Goal: Task Accomplishment & Management: Complete application form

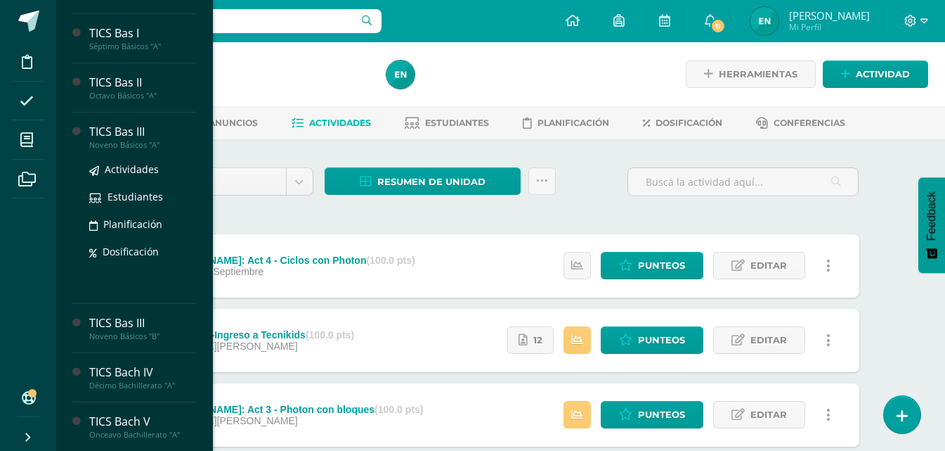
scroll to position [430, 0]
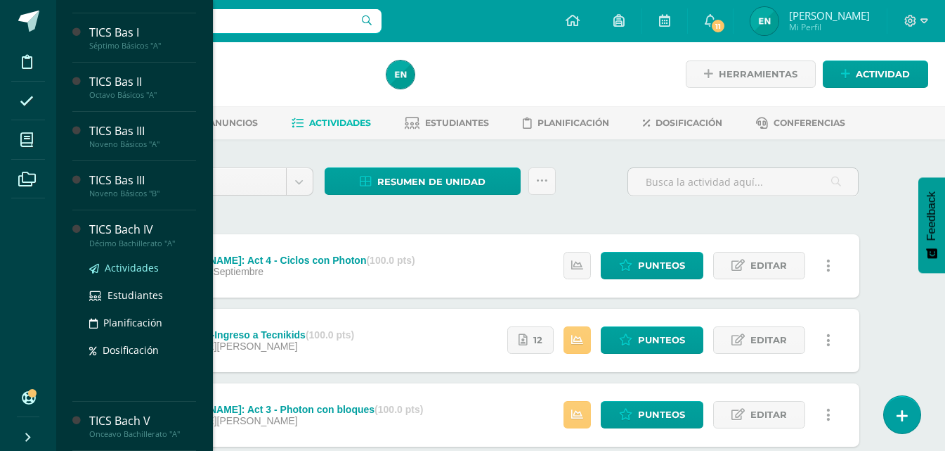
click at [112, 271] on span "Actividades" at bounding box center [132, 267] width 54 height 13
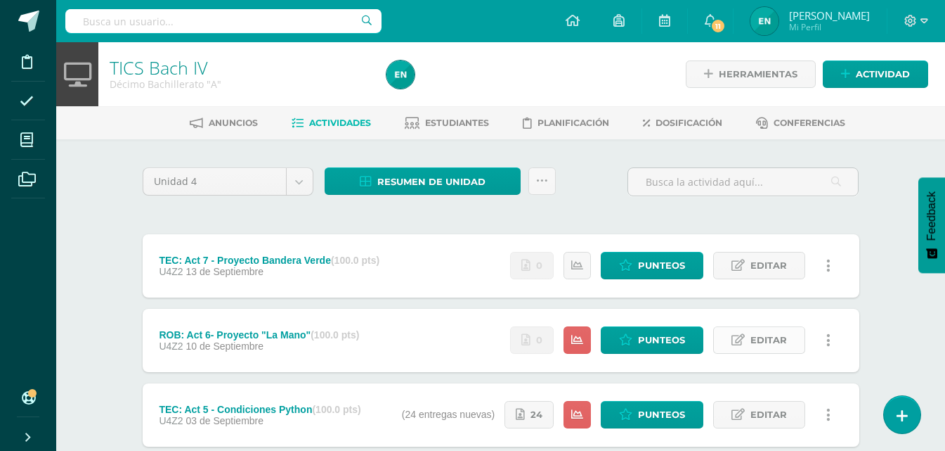
scroll to position [70, 0]
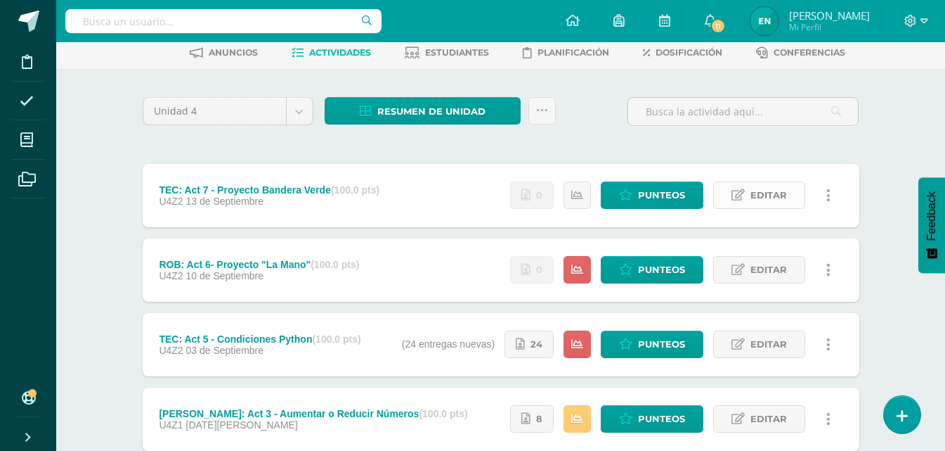
click at [758, 202] on span "Editar" at bounding box center [769, 195] width 37 height 26
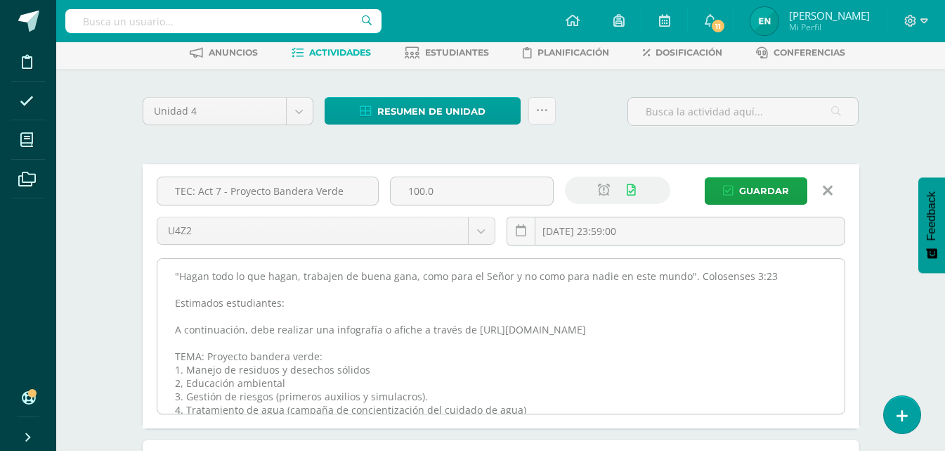
click at [169, 276] on textarea ""Hagan todo lo que hagan, trabajen de buena gana, como para el Señor y no como …" at bounding box center [500, 336] width 687 height 155
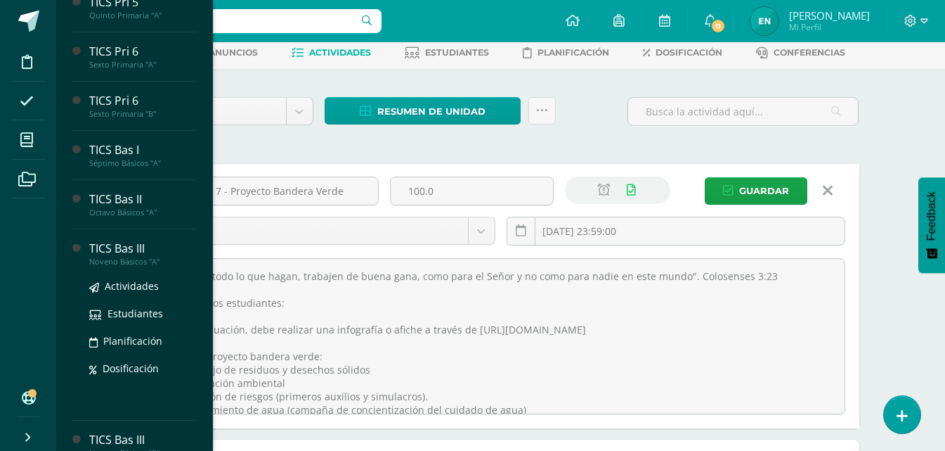
scroll to position [289, 0]
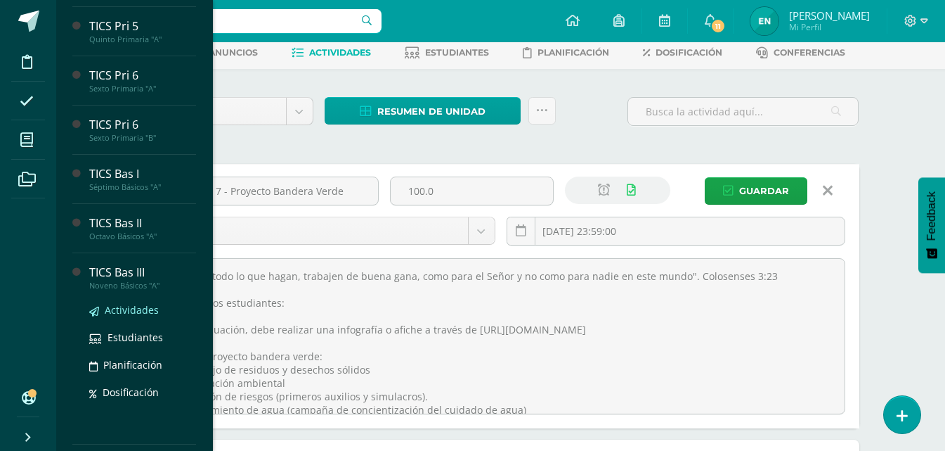
click at [135, 315] on span "Actividades" at bounding box center [132, 309] width 54 height 13
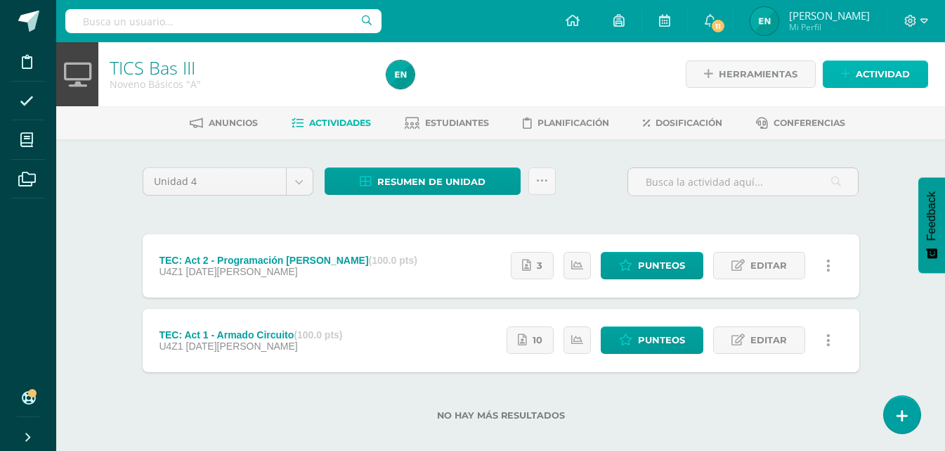
click at [861, 75] on span "Actividad" at bounding box center [883, 74] width 54 height 26
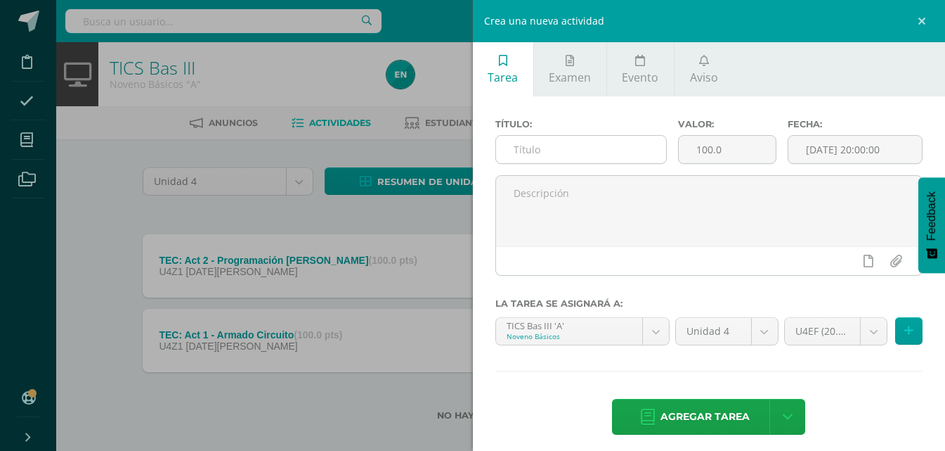
click at [538, 157] on input "text" at bounding box center [581, 149] width 170 height 27
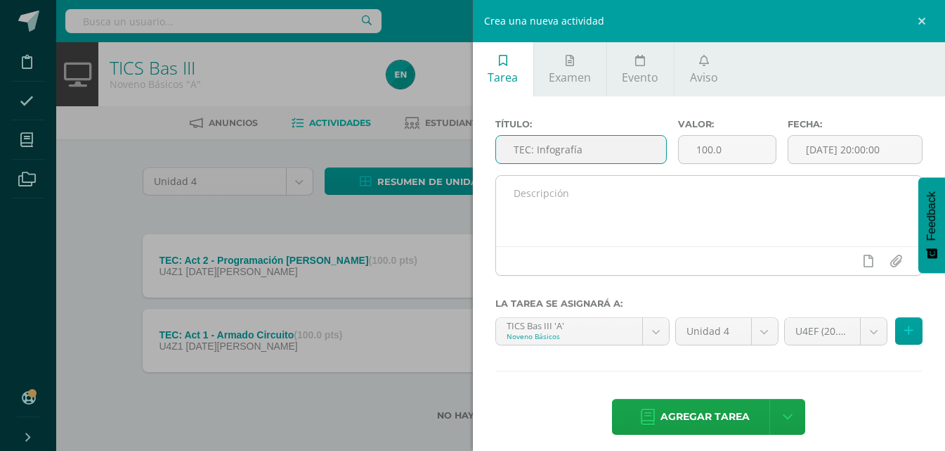
type input "TEC: Infografía"
click at [557, 183] on textarea at bounding box center [709, 211] width 427 height 70
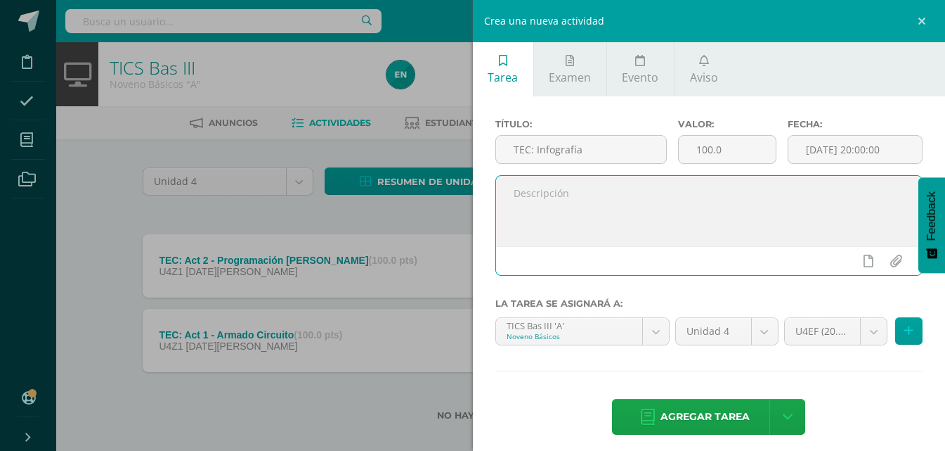
paste textarea ""Hagan todo lo que hagan, trabajen de buena gana, como para el Señor y no como …"
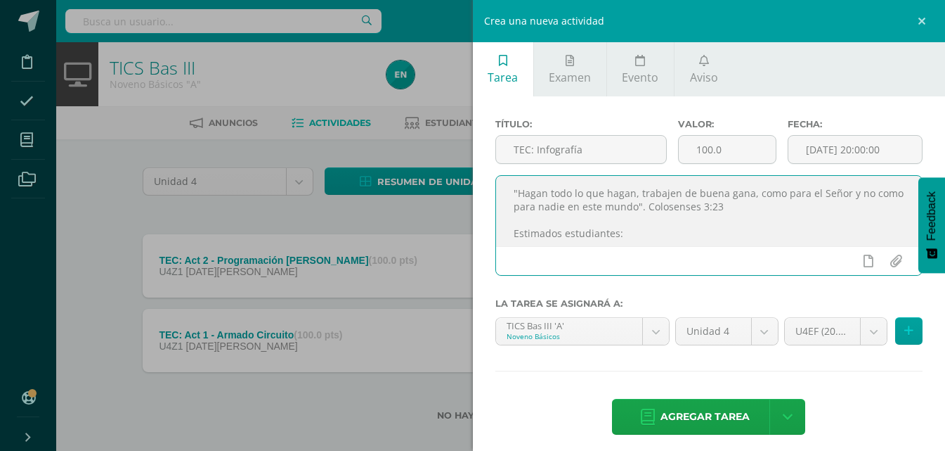
scroll to position [234, 0]
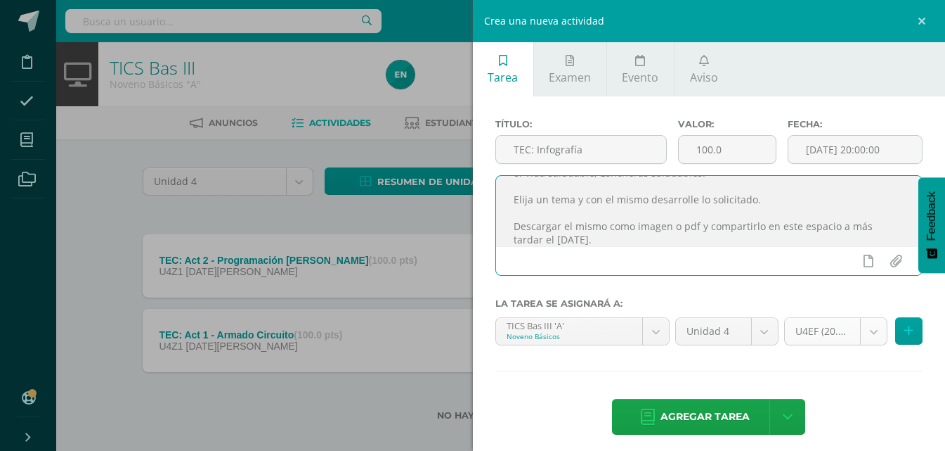
type textarea ""Hagan todo lo que hagan, trabajen de buena gana, como para el Señor y no como …"
click at [865, 336] on body "Disciplina Asistencia Mis cursos Archivos Soporte Ayuda Reportar un problema Ce…" at bounding box center [472, 232] width 945 height 465
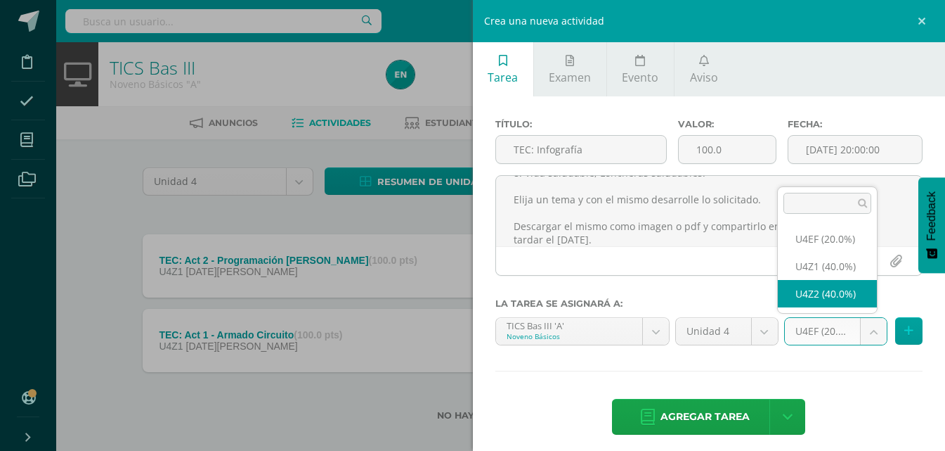
select select "31527"
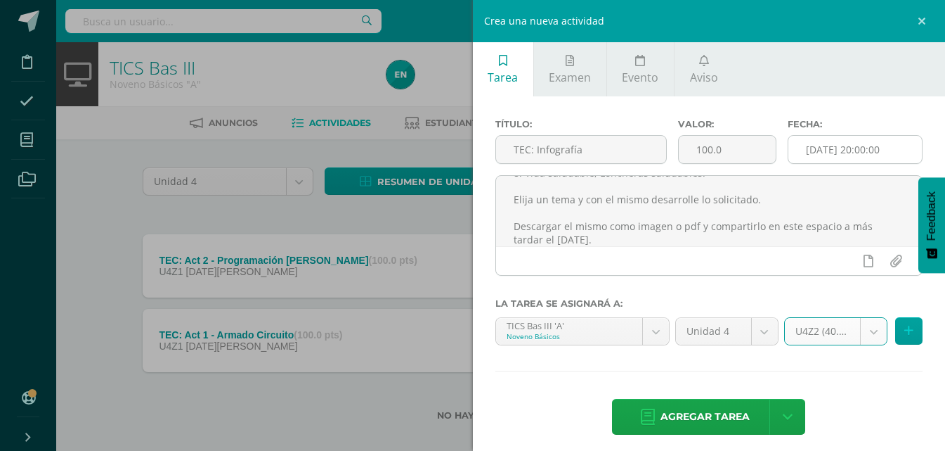
click at [862, 150] on input "[DATE] 20:00:00" at bounding box center [856, 149] width 134 height 27
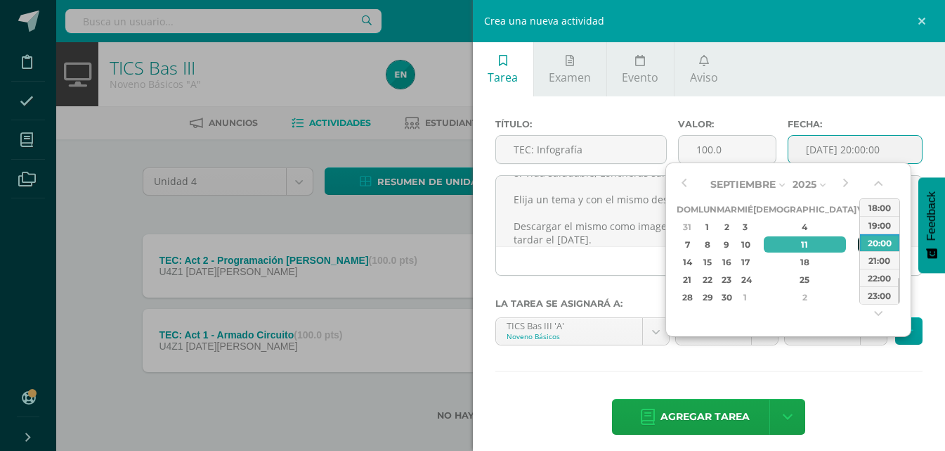
click at [858, 238] on div "12" at bounding box center [864, 244] width 13 height 16
click at [878, 290] on div "23:00" at bounding box center [879, 295] width 39 height 18
type input "2025-09-12 23:00"
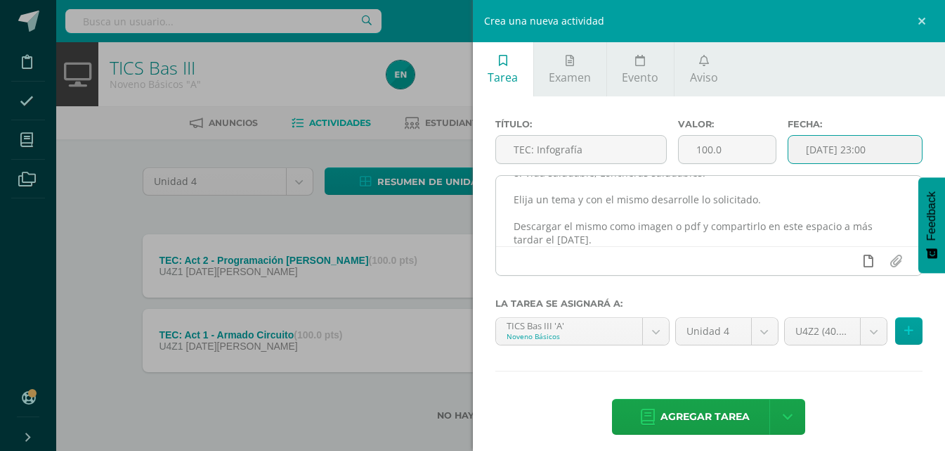
click at [864, 265] on icon at bounding box center [869, 260] width 10 height 13
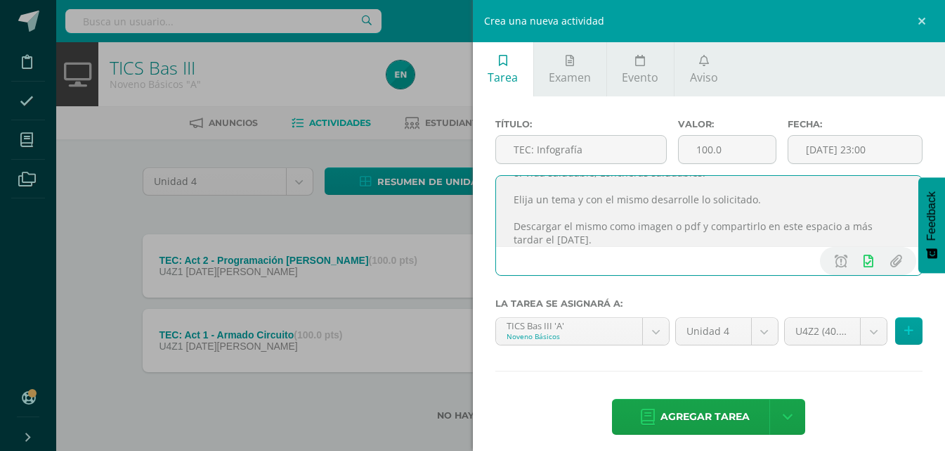
scroll to position [245, 0]
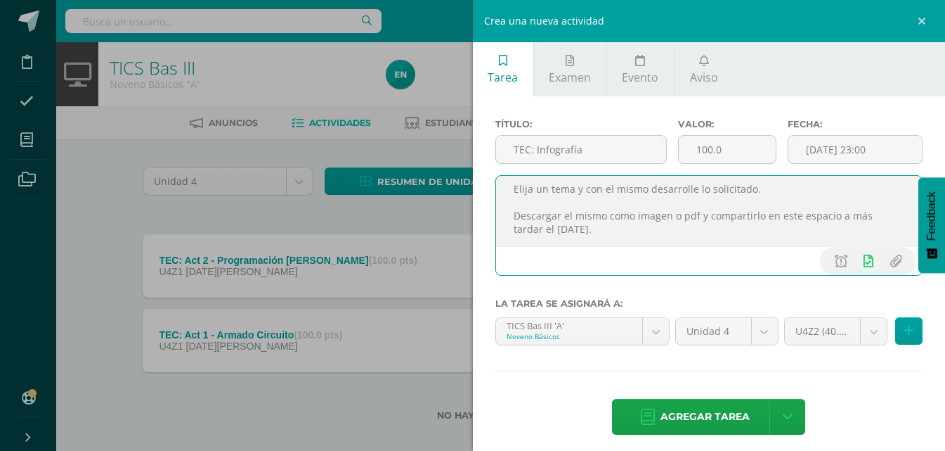
drag, startPoint x: 692, startPoint y: 238, endPoint x: 842, endPoint y: 214, distance: 151.6
click at [842, 214] on textarea ""Hagan todo lo que hagan, trabajen de buena gana, como para el Señor y no como …" at bounding box center [709, 211] width 427 height 70
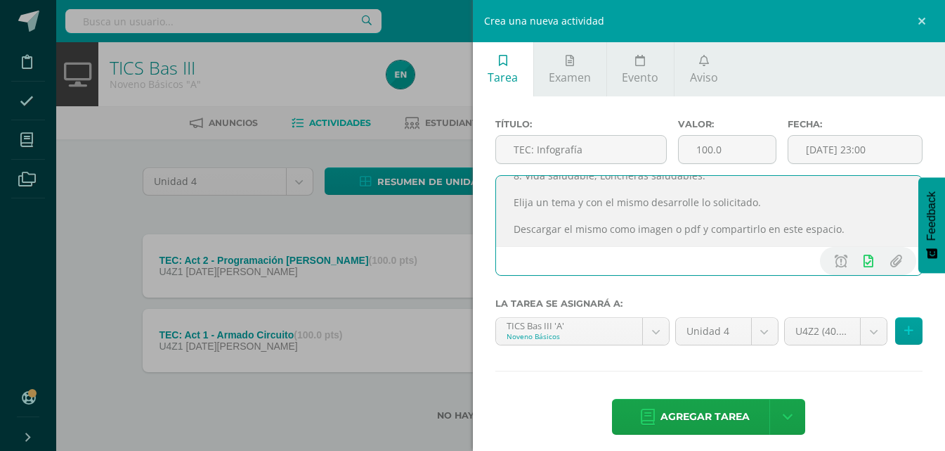
scroll to position [231, 0]
type textarea ""Hagan todo lo que hagan, trabajen de buena gana, como para el Señor y no como …"
click at [872, 340] on body "Disciplina Asistencia Mis cursos Archivos Soporte Ayuda Reportar un problema Ce…" at bounding box center [472, 232] width 945 height 465
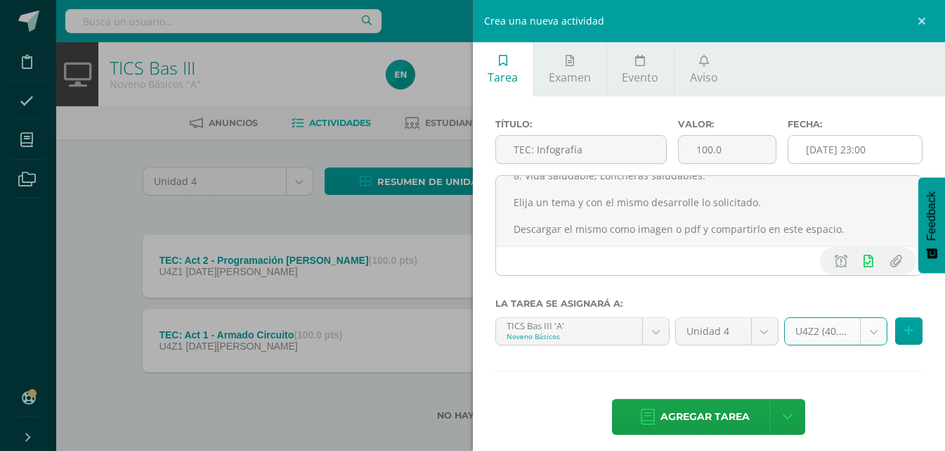
click at [875, 154] on input "2025-09-12 23:00" at bounding box center [856, 149] width 134 height 27
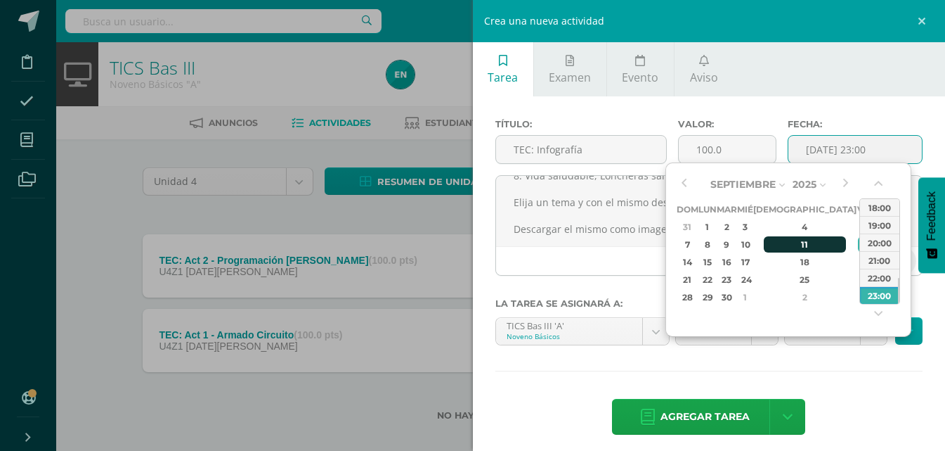
click at [784, 242] on div "11" at bounding box center [805, 244] width 83 height 16
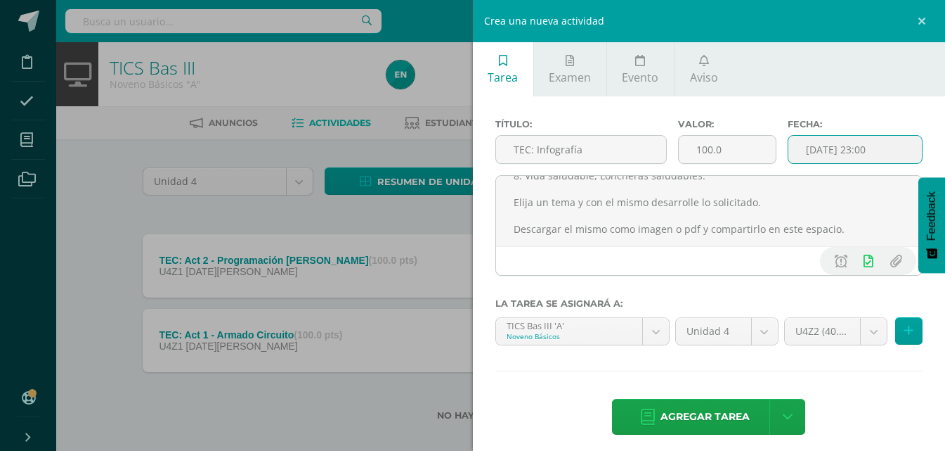
click at [886, 153] on input "2025-09-11 23:00" at bounding box center [856, 149] width 134 height 27
type input "2025-09-11 23:59"
click at [715, 424] on span "Agregar tarea" at bounding box center [705, 416] width 89 height 34
